Goal: Check status: Check status

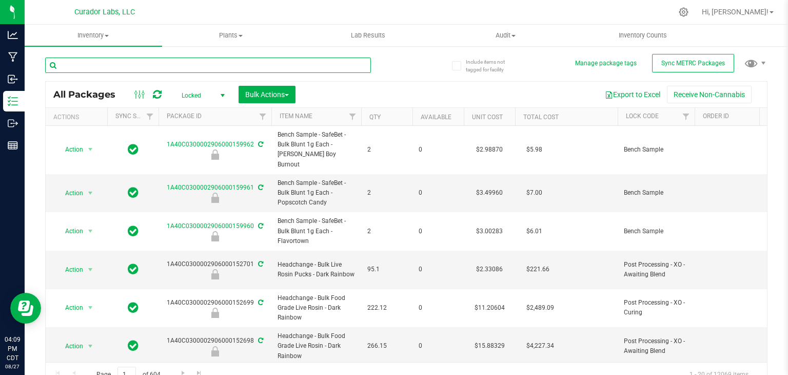
click at [248, 72] on input "text" at bounding box center [208, 64] width 326 height 15
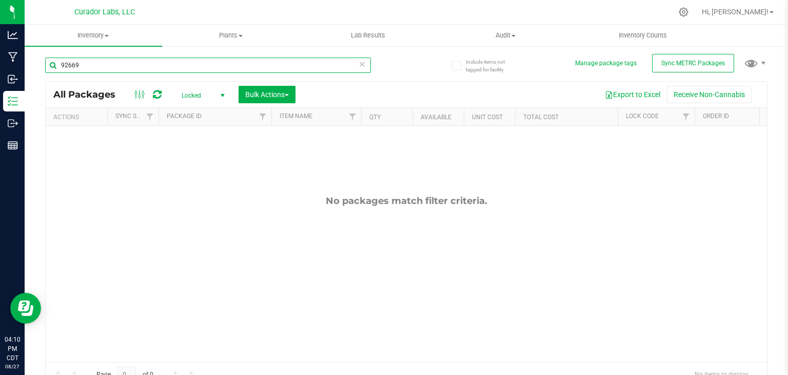
type input "92669"
click at [291, 93] on button "Bulk Actions" at bounding box center [267, 94] width 57 height 17
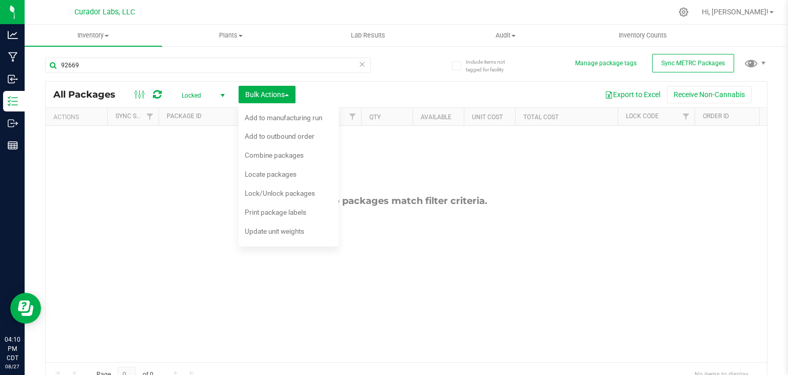
click at [213, 99] on span "Locked" at bounding box center [201, 95] width 56 height 14
click at [211, 156] on li "All" at bounding box center [200, 157] width 55 height 15
